Goal: Task Accomplishment & Management: Complete application form

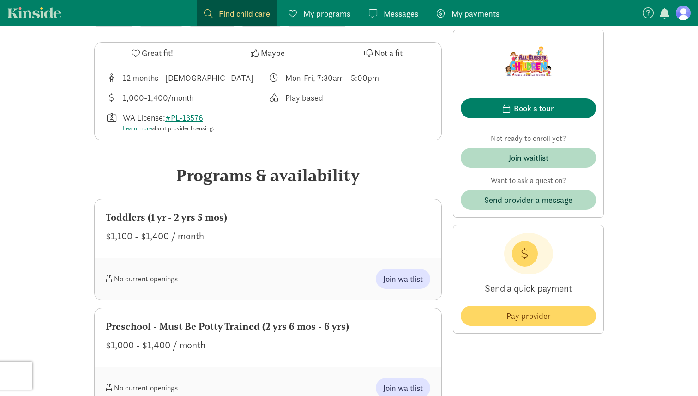
scroll to position [323, 0]
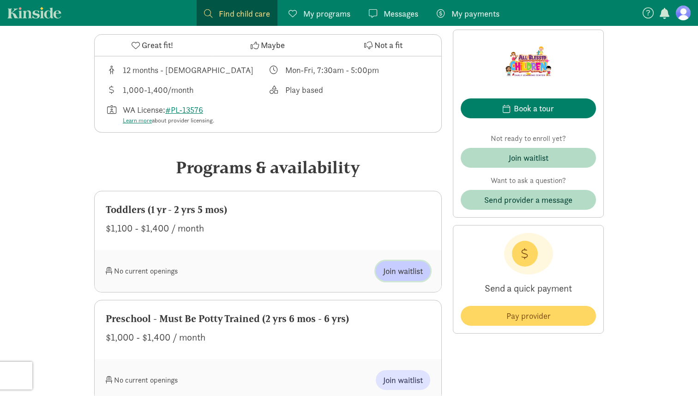
click at [405, 269] on span "Join waitlist" at bounding box center [403, 271] width 40 height 12
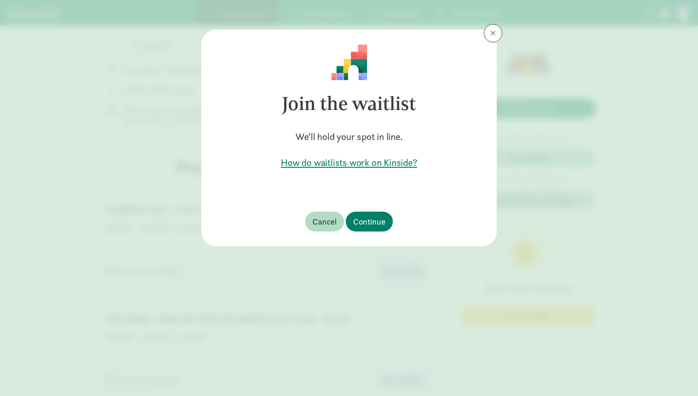
click at [381, 162] on h5 "How do waitlists work on Kinside?" at bounding box center [349, 162] width 266 height 13
click at [368, 226] on span "Continue" at bounding box center [369, 221] width 32 height 12
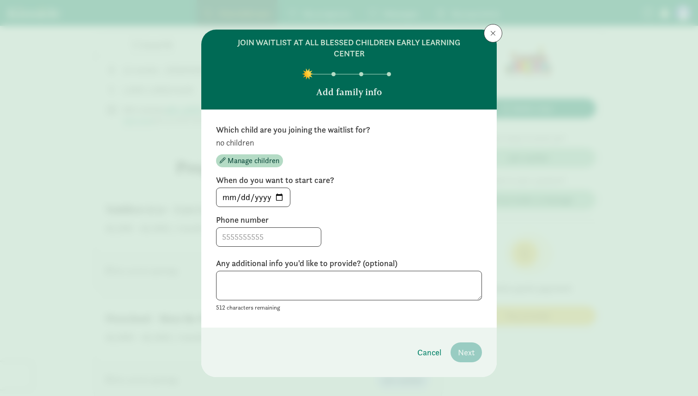
scroll to position [11, 0]
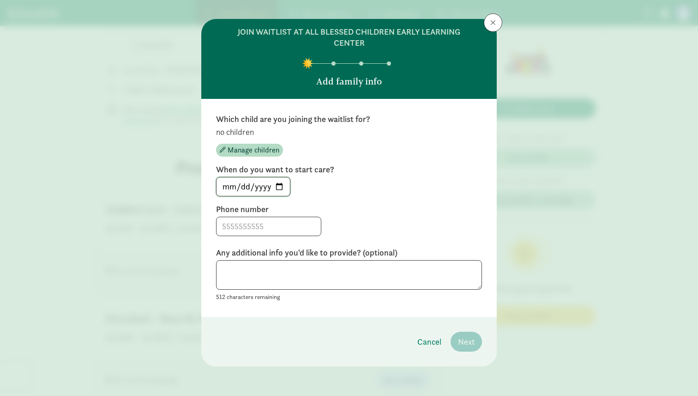
click at [280, 182] on input "2025-08-17" at bounding box center [253, 186] width 73 height 18
click at [272, 146] on span "Manage children" at bounding box center [254, 150] width 52 height 11
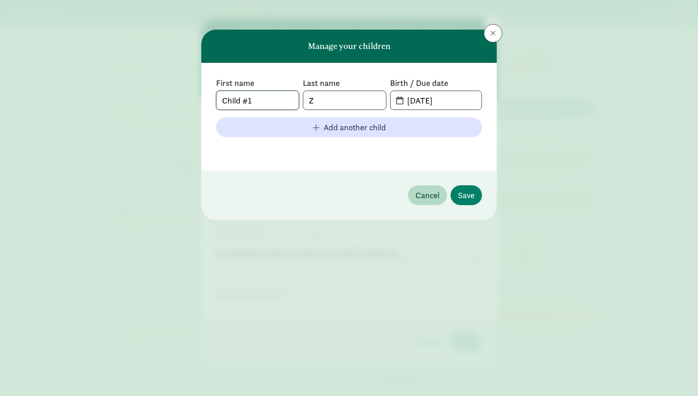
click at [263, 104] on input "Child #1" at bounding box center [258, 100] width 82 height 18
type input "[PERSON_NAME]"
type input "Zivkovic"
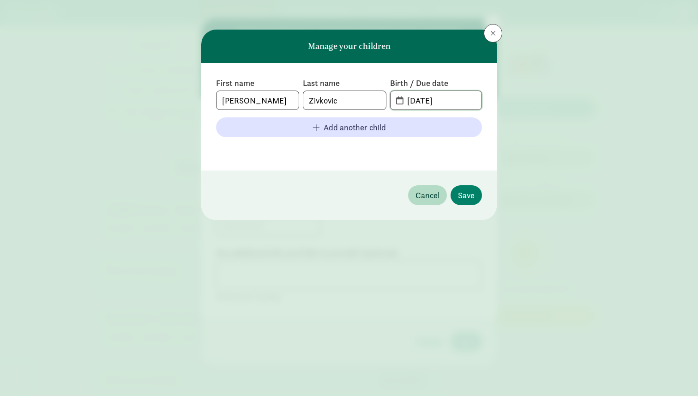
click at [430, 103] on input "08-17-2025" at bounding box center [442, 100] width 80 height 18
click at [415, 101] on input "08-17-2025" at bounding box center [442, 100] width 80 height 18
click at [424, 101] on input "11-17-2025" at bounding box center [442, 100] width 80 height 18
type input "[DATE]"
click at [470, 194] on span "Save" at bounding box center [466, 195] width 17 height 12
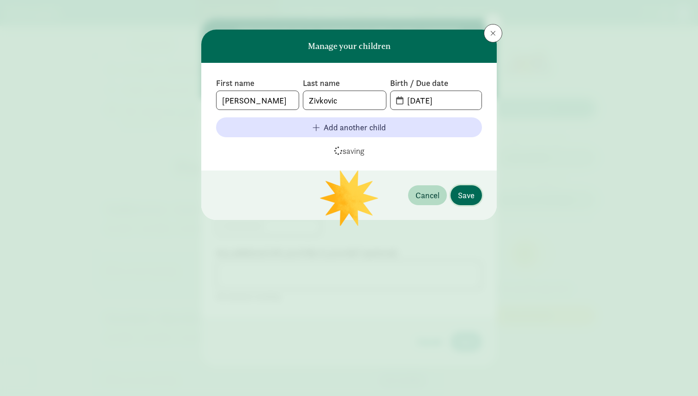
scroll to position [10, 0]
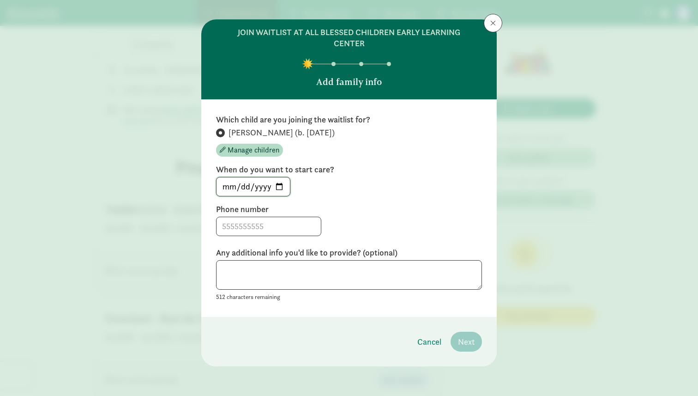
click at [282, 190] on input "2025-08-17" at bounding box center [253, 186] width 73 height 18
click at [281, 184] on input "2026-11-15" at bounding box center [253, 186] width 73 height 18
type input "2026-11-16"
click at [273, 229] on input at bounding box center [269, 226] width 104 height 18
type input "6306773414"
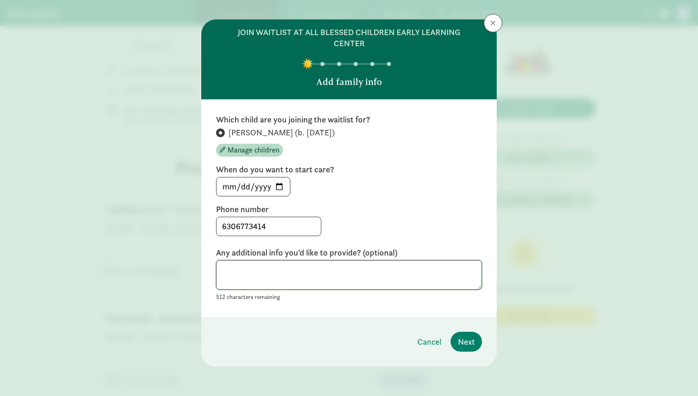
click at [327, 268] on textarea at bounding box center [349, 275] width 266 height 30
click at [463, 339] on span "Next" at bounding box center [466, 341] width 17 height 12
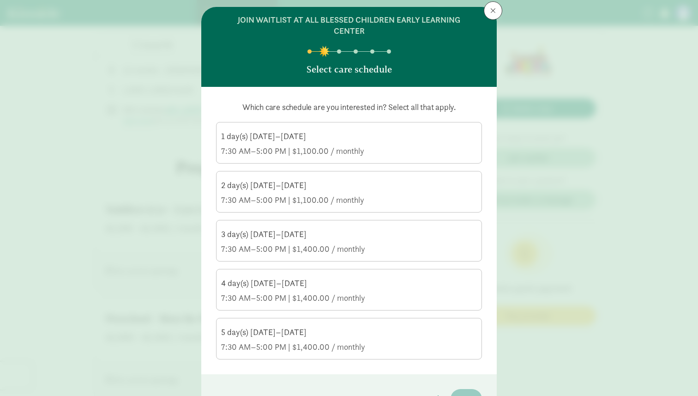
scroll to position [22, 0]
click at [329, 290] on div "4 day(s) Monday–Friday 7:30 AM–5:00 PM | $1,400.00 / monthly" at bounding box center [349, 291] width 256 height 26
click at [0, 0] on input "4 day(s) Monday–Friday 7:30 AM–5:00 PM | $1,400.00 / monthly" at bounding box center [0, 0] width 0 height 0
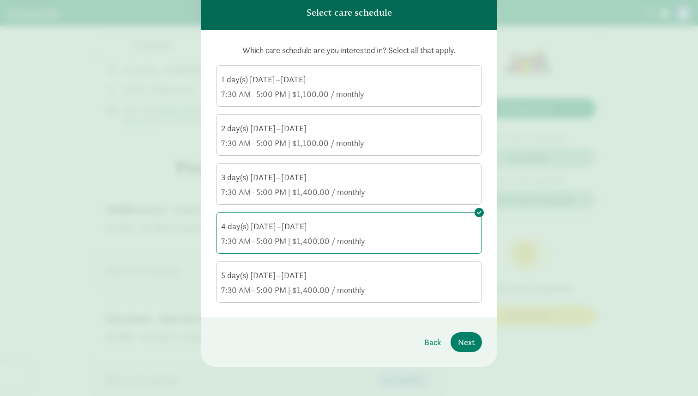
scroll to position [80, 0]
click at [470, 341] on span "Next" at bounding box center [466, 341] width 17 height 12
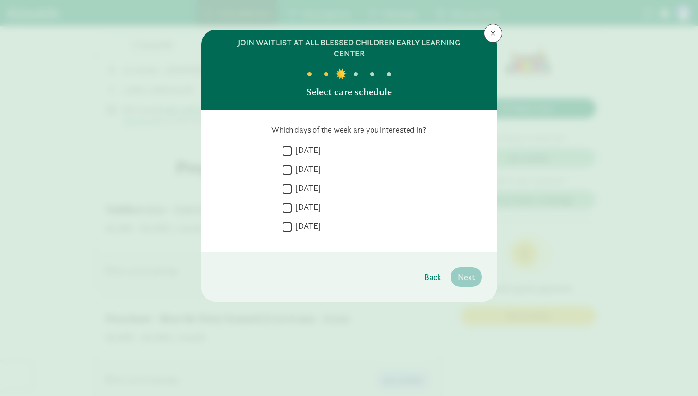
scroll to position [0, 0]
click at [290, 148] on input "Monday" at bounding box center [287, 151] width 9 height 12
checkbox input "true"
click at [288, 168] on input "Tuesday" at bounding box center [287, 169] width 9 height 12
checkbox input "true"
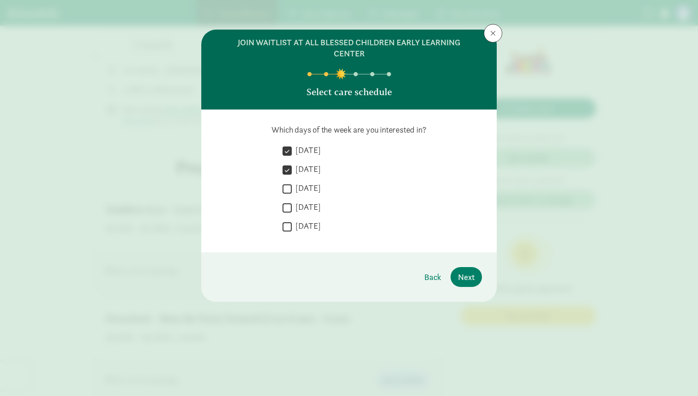
click at [288, 188] on input "Wednesday" at bounding box center [287, 188] width 9 height 12
checkbox input "true"
click at [288, 204] on input "Thursday" at bounding box center [287, 207] width 9 height 12
checkbox input "true"
click at [468, 275] on span "Next" at bounding box center [466, 277] width 17 height 12
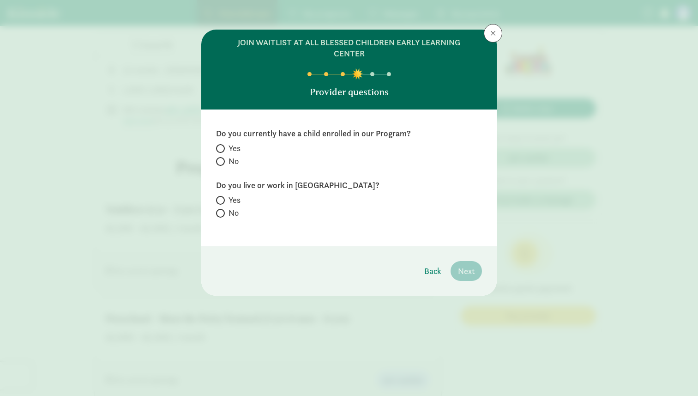
click at [225, 163] on label "No" at bounding box center [349, 161] width 266 height 11
click at [222, 163] on input "No" at bounding box center [219, 161] width 6 height 6
radio input "true"
click at [222, 197] on label "Yes" at bounding box center [349, 199] width 266 height 11
click at [221, 200] on input "Yes" at bounding box center [219, 200] width 6 height 6
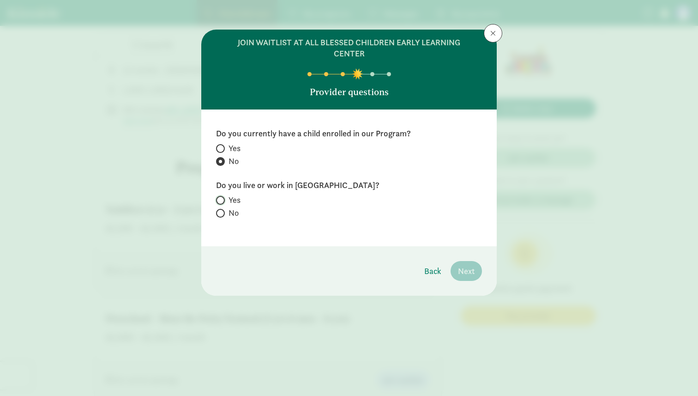
radio input "true"
click at [471, 269] on span "Next" at bounding box center [466, 271] width 17 height 12
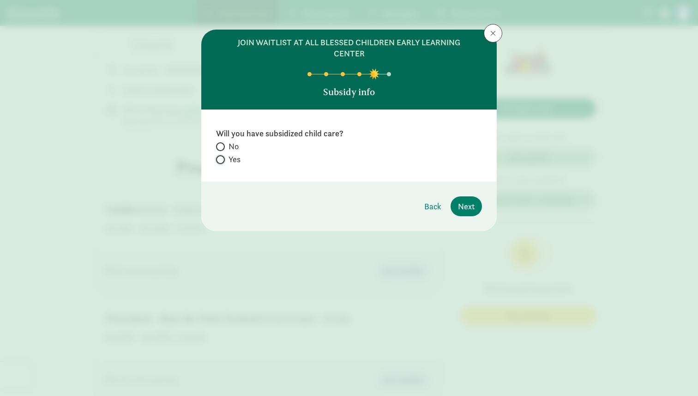
click at [220, 161] on input "Yes" at bounding box center [219, 160] width 6 height 6
radio input "true"
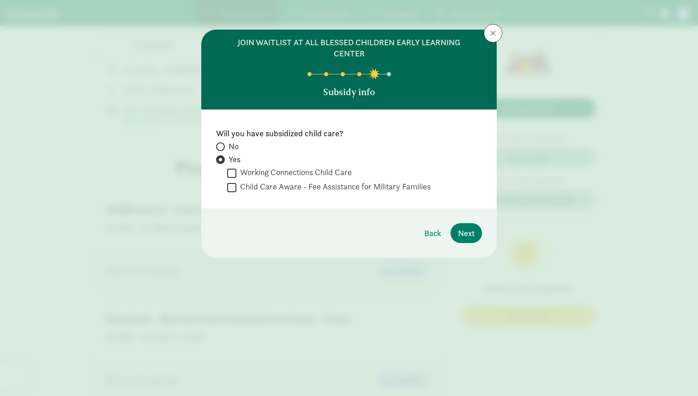
click at [253, 185] on label "Child Care Aware - Fee Assistance for Military Families" at bounding box center [333, 186] width 194 height 11
click at [236, 185] on input "Child Care Aware - Fee Assistance for Military Families" at bounding box center [231, 187] width 9 height 12
checkbox input "true"
click at [468, 230] on span "Next" at bounding box center [466, 233] width 17 height 12
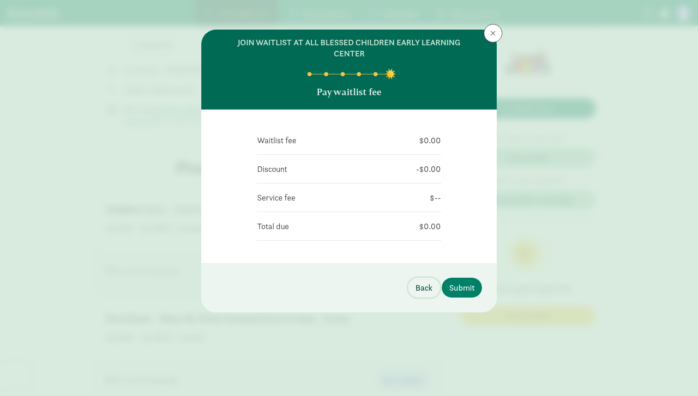
click at [428, 290] on span "Back" at bounding box center [424, 287] width 17 height 12
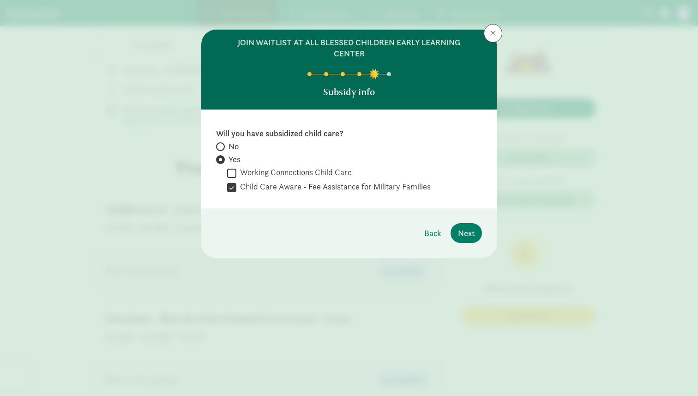
click at [231, 147] on span "No" at bounding box center [234, 146] width 10 height 11
click at [222, 147] on input "No" at bounding box center [219, 147] width 6 height 6
radio input "true"
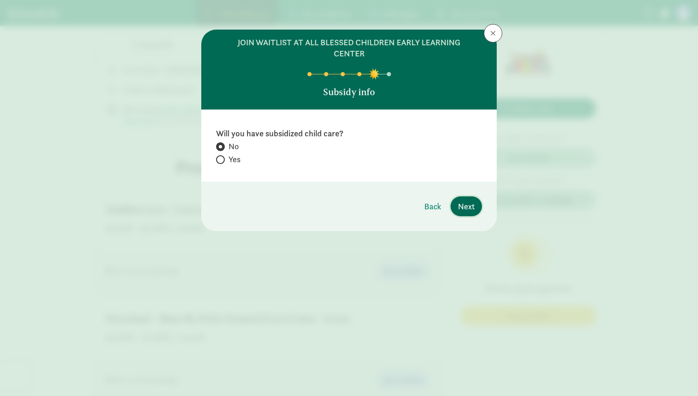
click at [478, 209] on button "Next" at bounding box center [466, 206] width 31 height 20
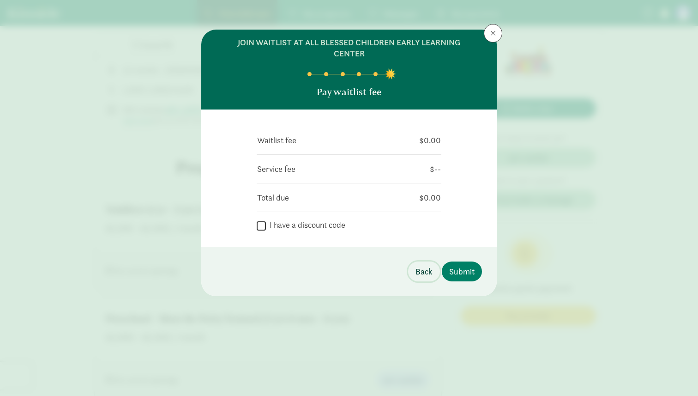
click at [418, 270] on span "Back" at bounding box center [424, 271] width 17 height 12
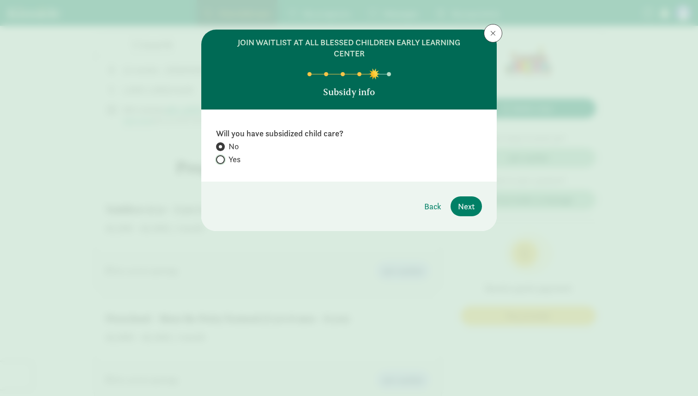
click at [217, 162] on input "Yes" at bounding box center [219, 160] width 6 height 6
radio input "true"
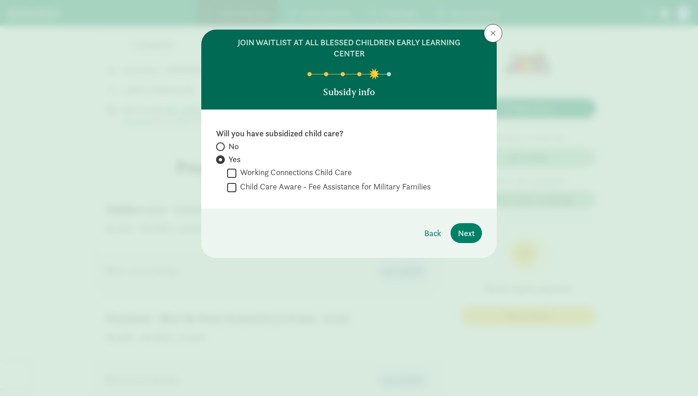
click at [230, 185] on input "Child Care Aware - Fee Assistance for Military Families" at bounding box center [231, 187] width 9 height 12
checkbox input "true"
click at [463, 232] on span "Next" at bounding box center [466, 233] width 17 height 12
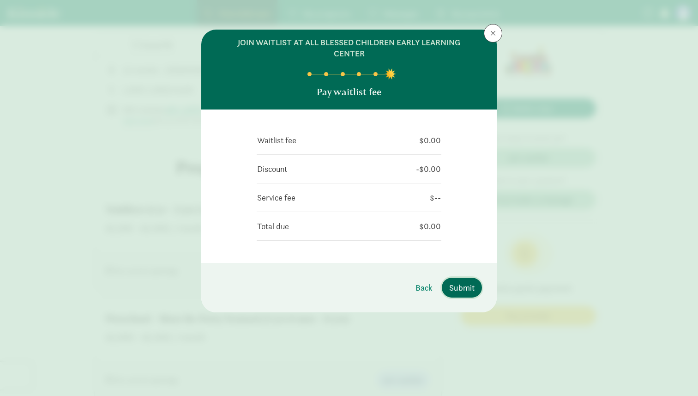
click at [462, 289] on span "Submit" at bounding box center [461, 287] width 25 height 12
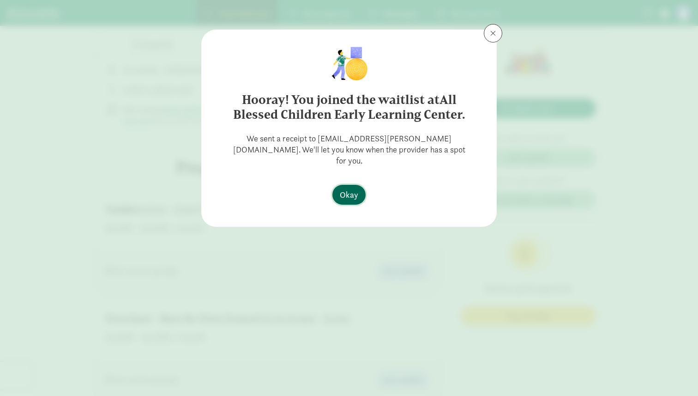
click at [360, 185] on button "Okay" at bounding box center [349, 195] width 33 height 20
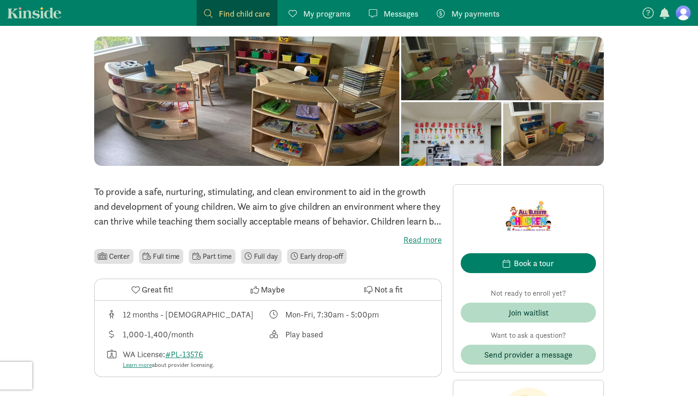
click at [337, 18] on span "My programs" at bounding box center [326, 13] width 47 height 12
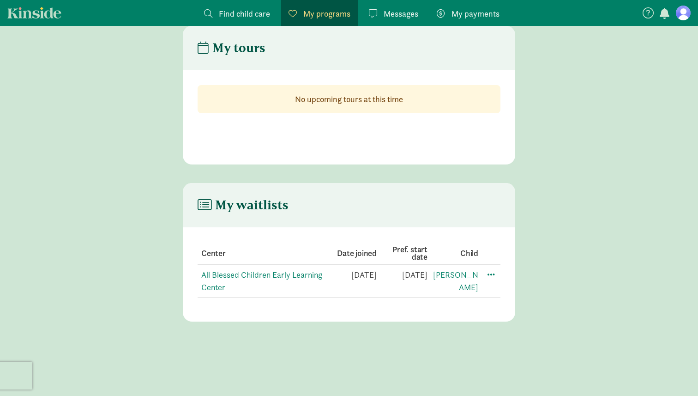
click at [428, 272] on td "11/15/2026" at bounding box center [453, 281] width 51 height 33
click at [492, 272] on span at bounding box center [491, 273] width 11 height 11
click at [503, 293] on div "Edit preferences" at bounding box center [523, 294] width 83 height 20
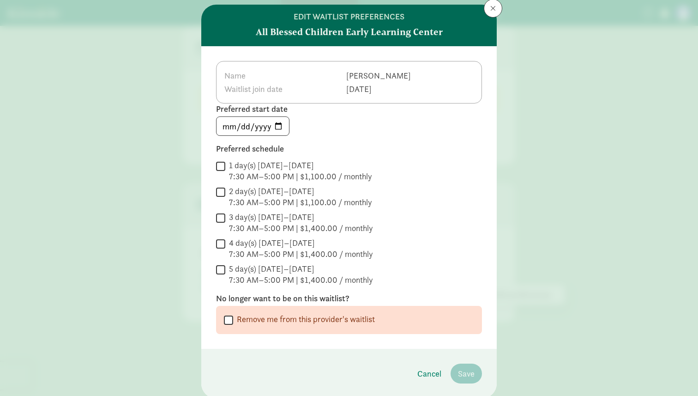
scroll to position [25, 0]
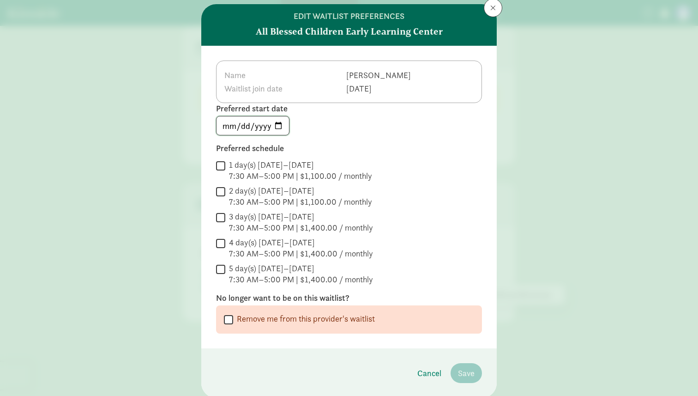
click at [279, 124] on input "2026-11-15" at bounding box center [253, 125] width 73 height 18
type input "2026-11-16"
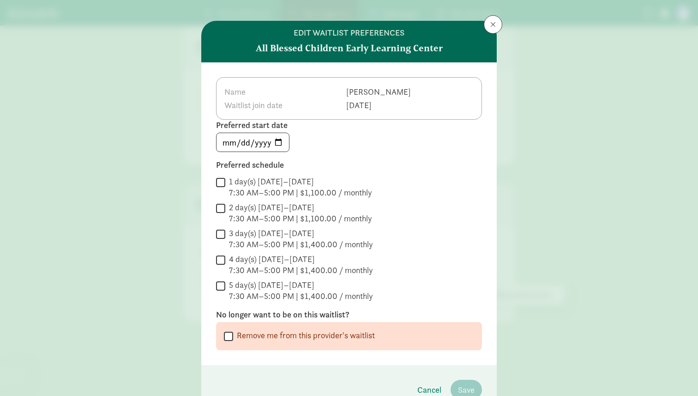
scroll to position [8, 0]
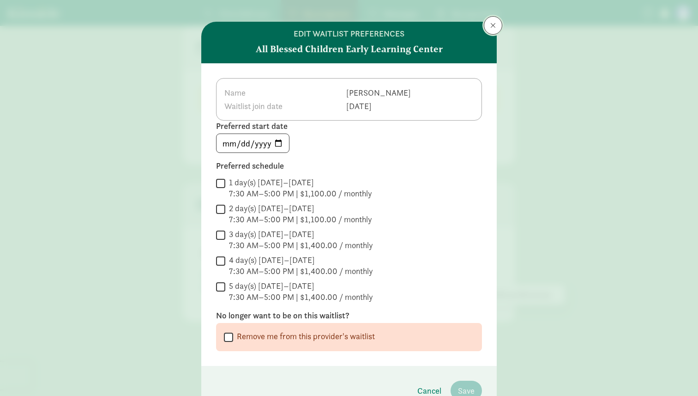
click at [492, 30] on button at bounding box center [493, 25] width 18 height 18
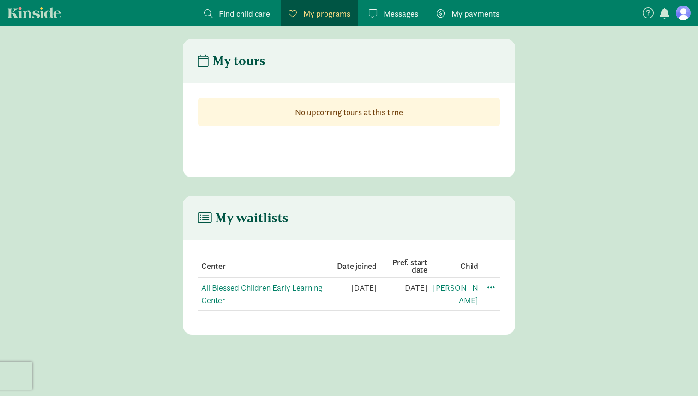
scroll to position [0, 0]
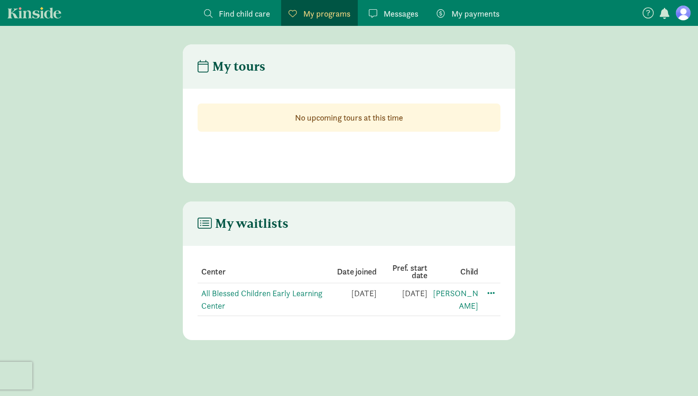
click at [386, 18] on span "Messages" at bounding box center [401, 13] width 35 height 12
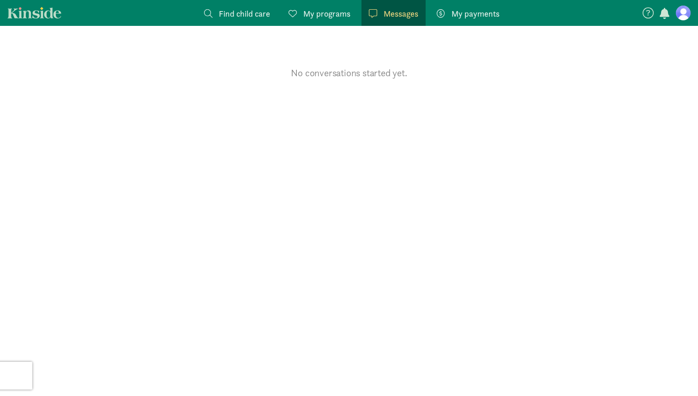
click at [339, 18] on span "My programs" at bounding box center [326, 13] width 47 height 12
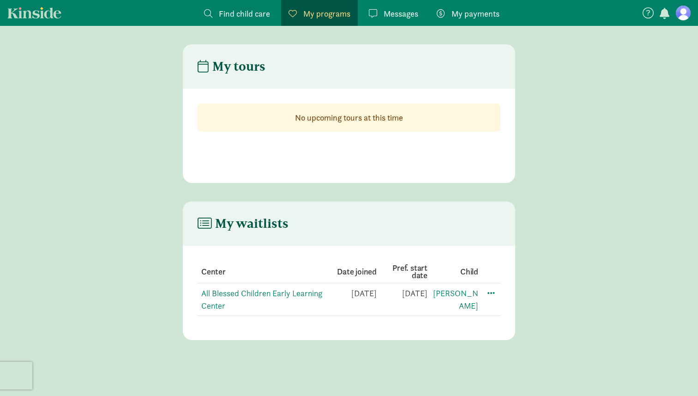
click at [258, 16] on span "Find child care" at bounding box center [244, 13] width 51 height 12
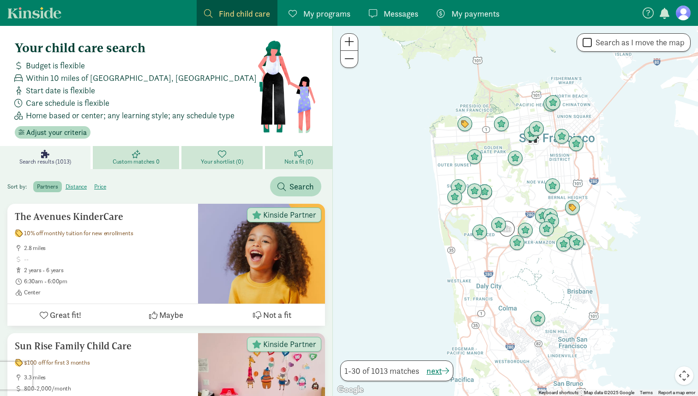
click at [312, 19] on span "My programs" at bounding box center [326, 13] width 47 height 12
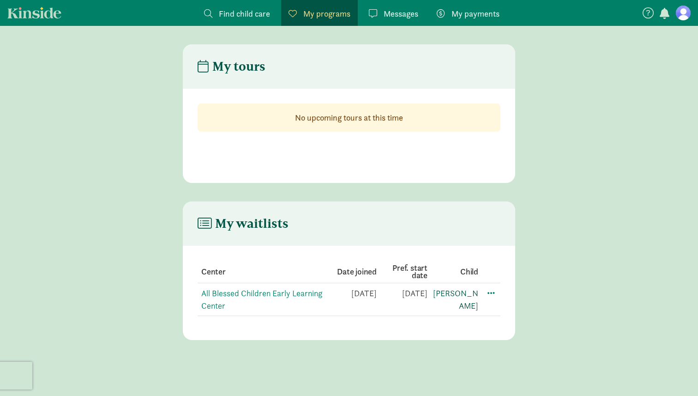
click at [472, 294] on link "[PERSON_NAME]" at bounding box center [455, 299] width 45 height 23
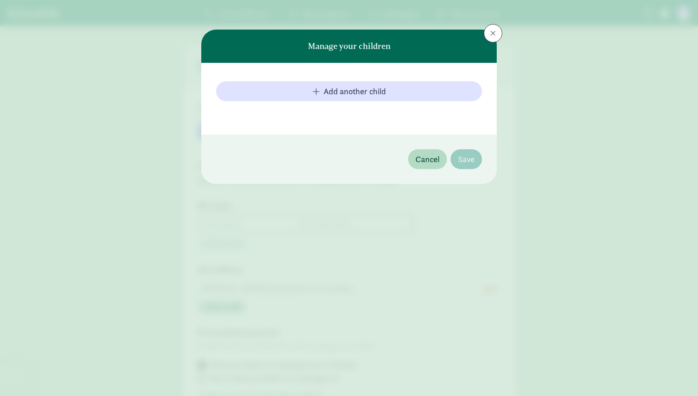
type input "[PERSON_NAME]"
type input "Zivkovic"
type input "6306773414"
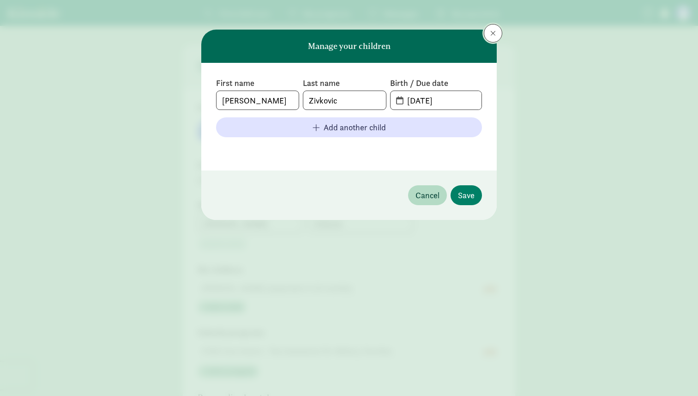
click at [494, 36] on span at bounding box center [493, 33] width 6 height 7
